Goal: Check status: Check status

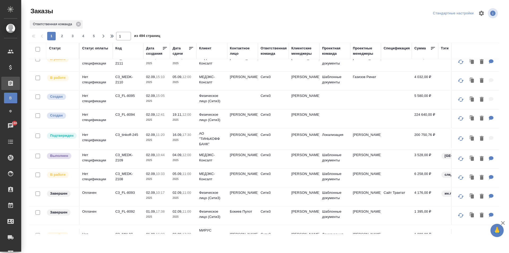
scroll to position [70, 0]
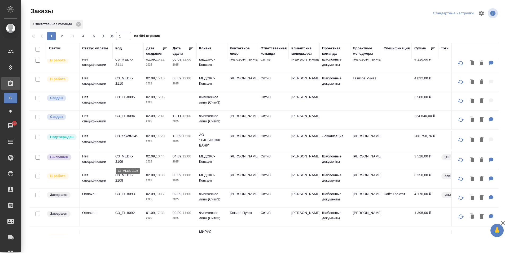
click at [130, 158] on p "C3_MEDK-2109" at bounding box center [127, 159] width 25 height 11
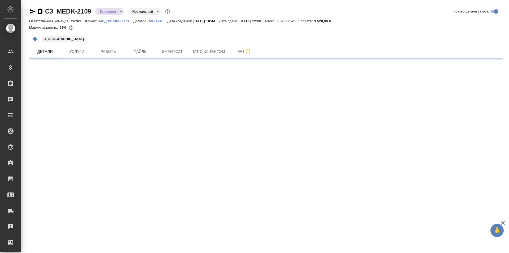
select select "RU"
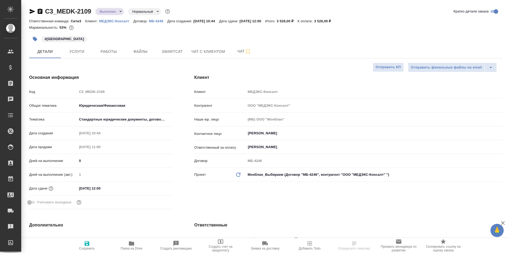
type textarea "x"
type input "[PERSON_NAME]"
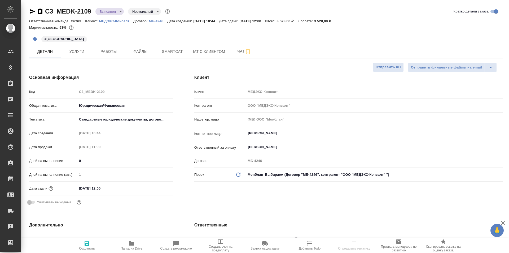
type textarea "x"
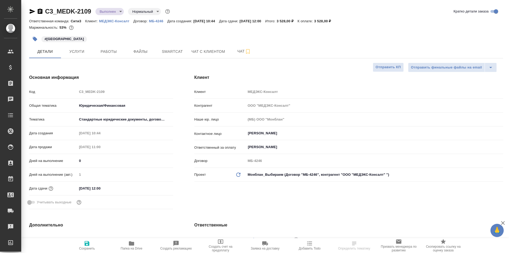
type textarea "x"
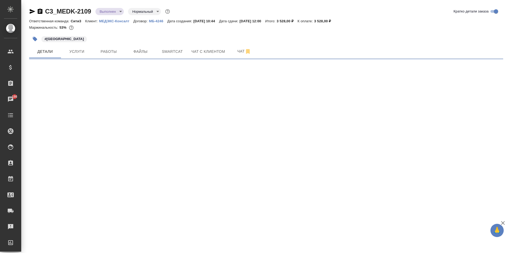
select select "RU"
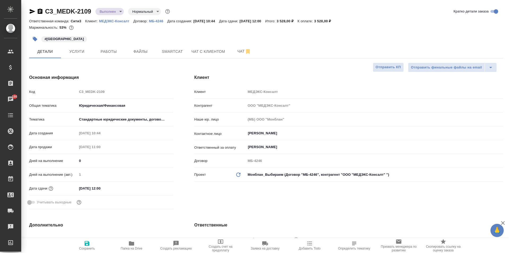
type textarea "x"
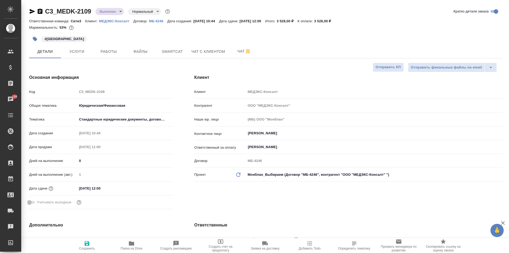
type textarea "x"
click at [80, 45] on button "Услуги" at bounding box center [77, 51] width 32 height 13
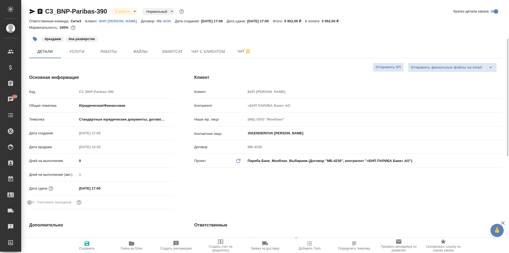
select select "RU"
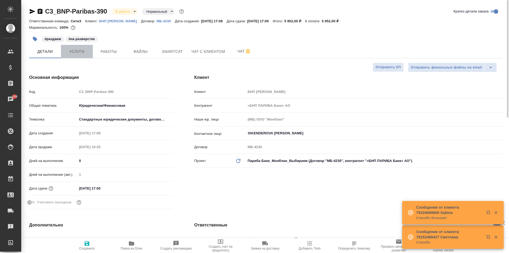
click at [84, 51] on span "Услуги" at bounding box center [76, 51] width 25 height 7
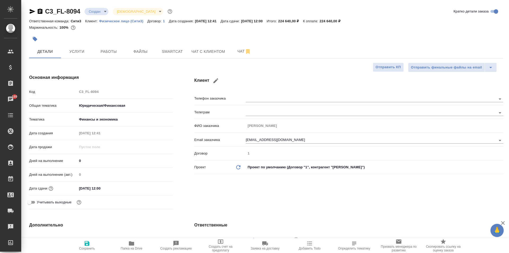
select select "RU"
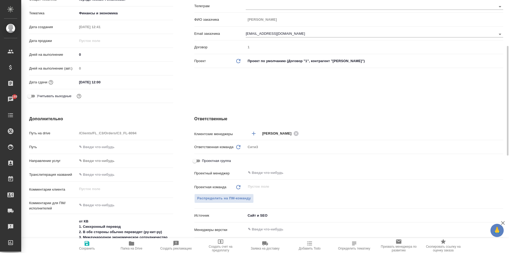
scroll to position [212, 0]
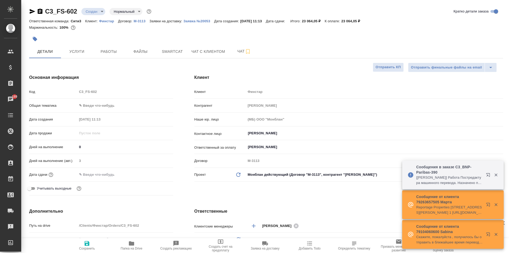
select select "RU"
click at [498, 175] on icon "button" at bounding box center [496, 174] width 5 height 5
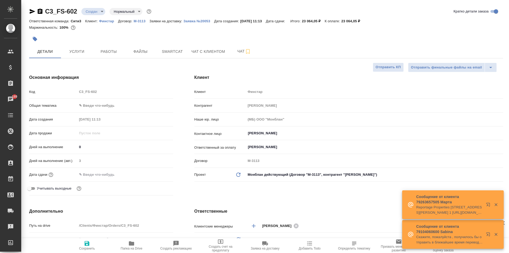
click at [498, 205] on icon "button" at bounding box center [496, 204] width 5 height 5
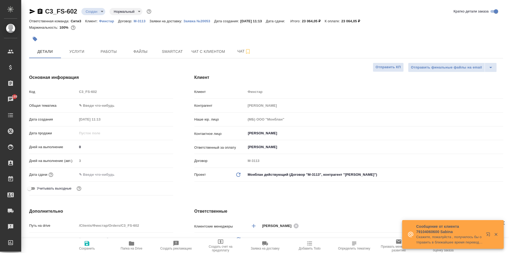
click at [498, 235] on icon "button" at bounding box center [496, 234] width 5 height 5
